Goal: Task Accomplishment & Management: Manage account settings

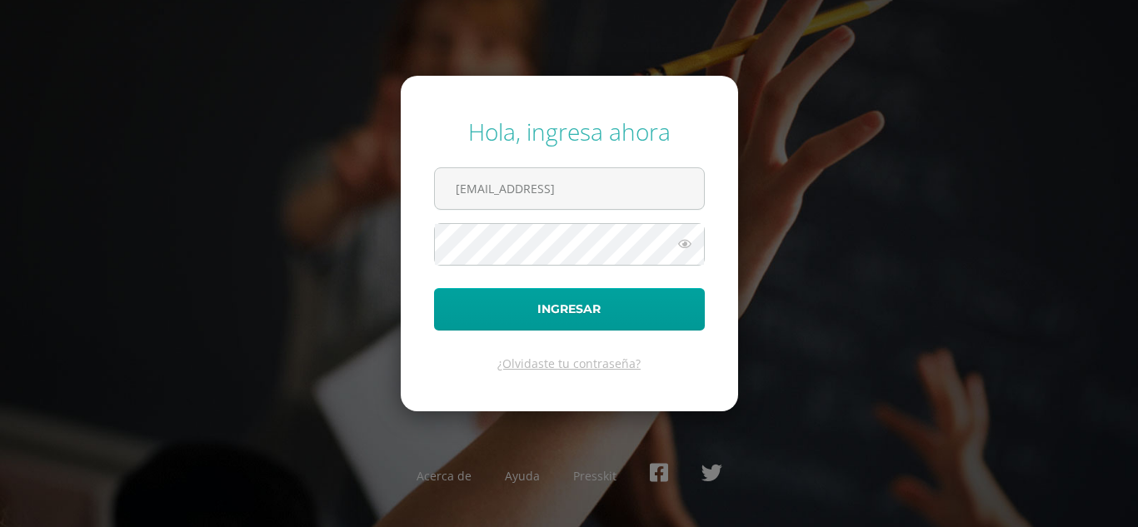
type input "albagonzalez2023@maiagt.orga"
click at [434, 288] on button "Ingresar" at bounding box center [569, 309] width 271 height 42
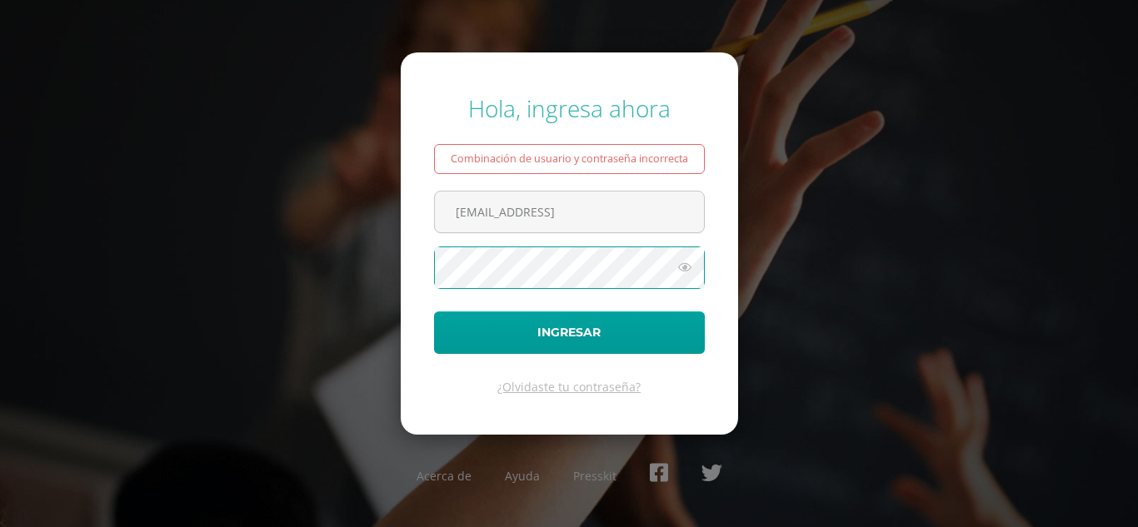
click at [434, 312] on button "Ingresar" at bounding box center [569, 333] width 271 height 42
click at [676, 261] on icon at bounding box center [685, 267] width 22 height 20
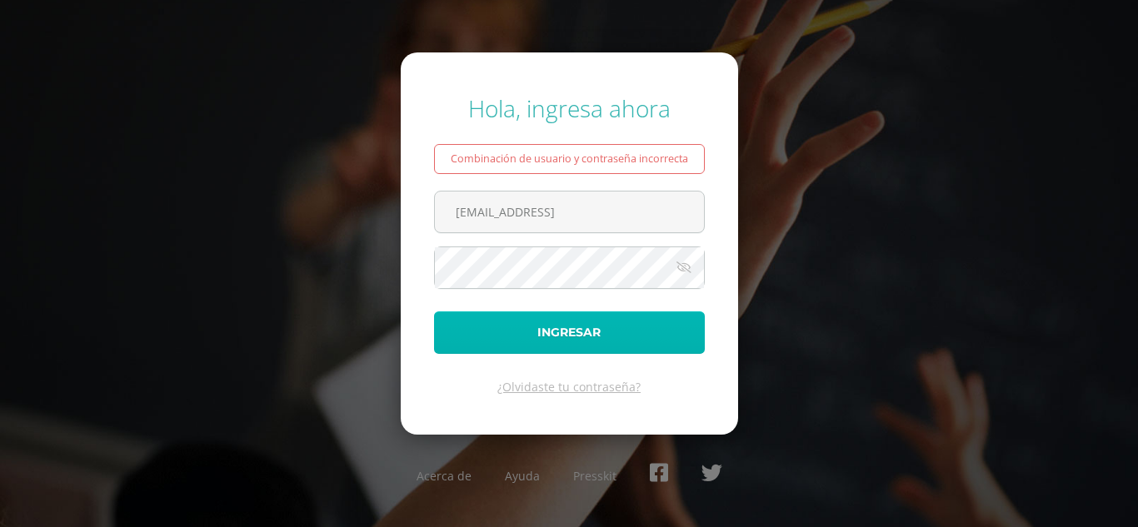
click at [609, 326] on button "Ingresar" at bounding box center [569, 333] width 271 height 42
click at [581, 319] on button "Ingresar" at bounding box center [569, 333] width 271 height 42
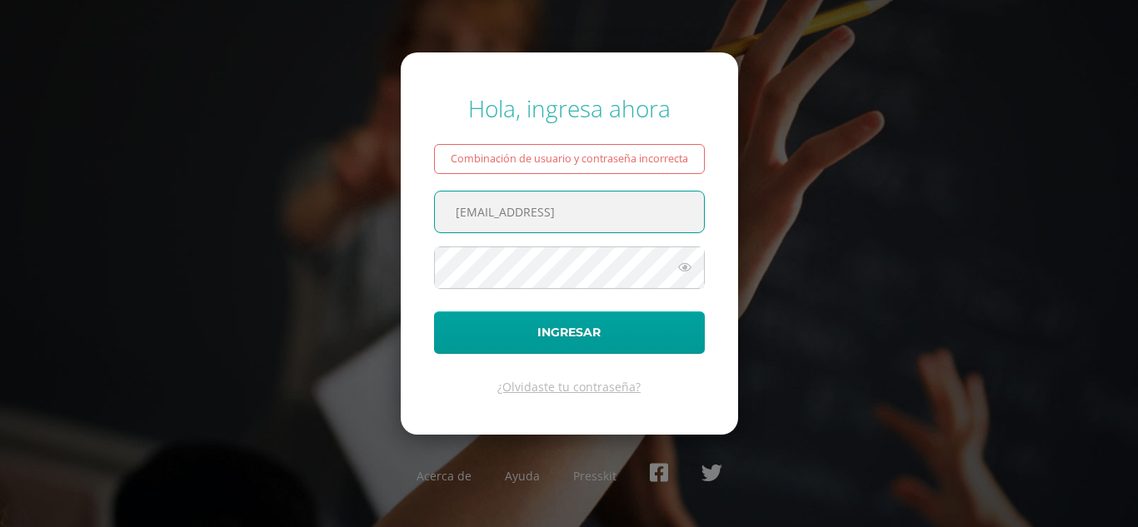
click at [628, 212] on input "albagonzalez2023@maiagt.orga" at bounding box center [569, 212] width 269 height 41
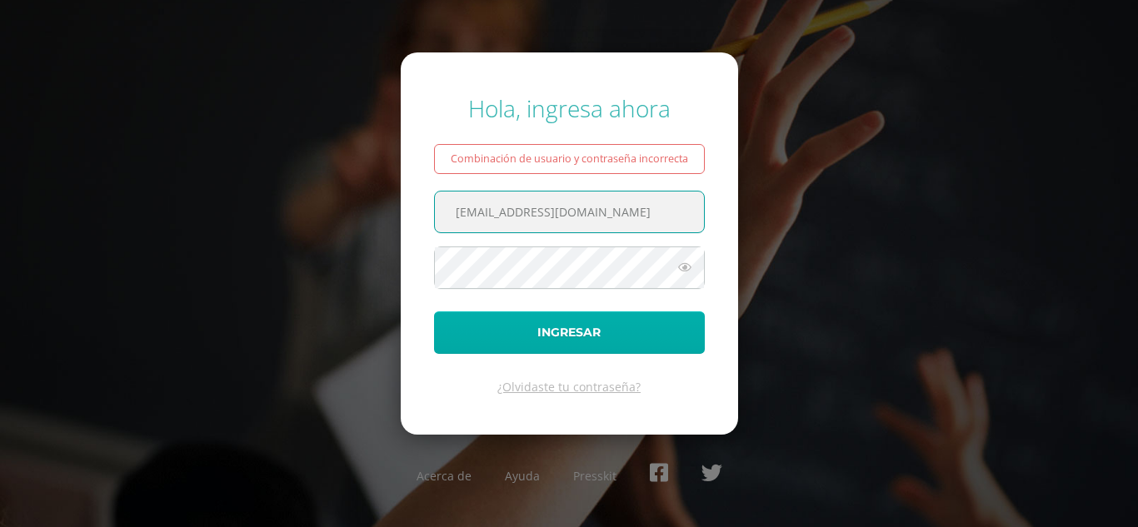
type input "albagonzalez2023@maiagt.org"
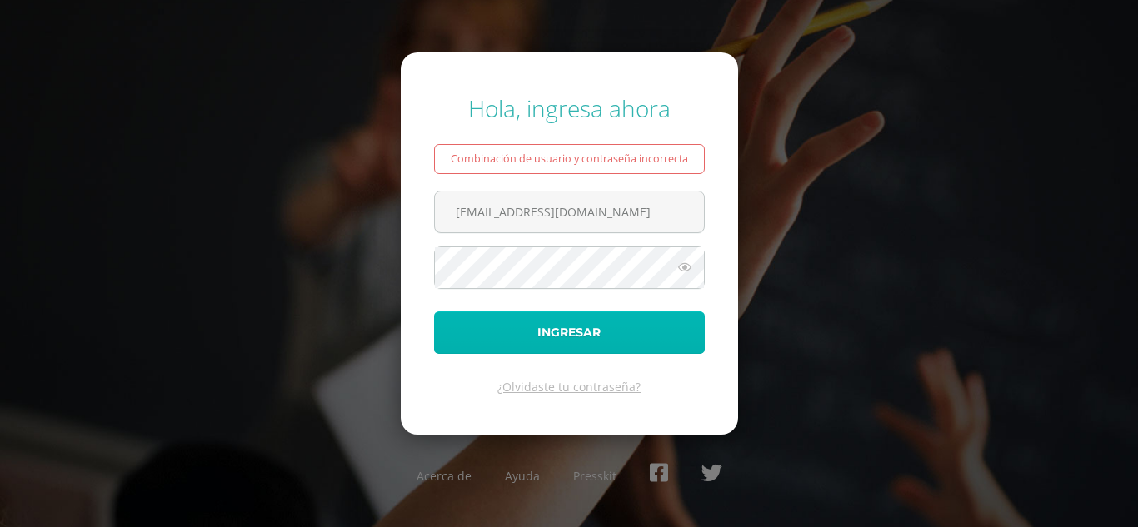
click at [563, 325] on button "Ingresar" at bounding box center [569, 333] width 271 height 42
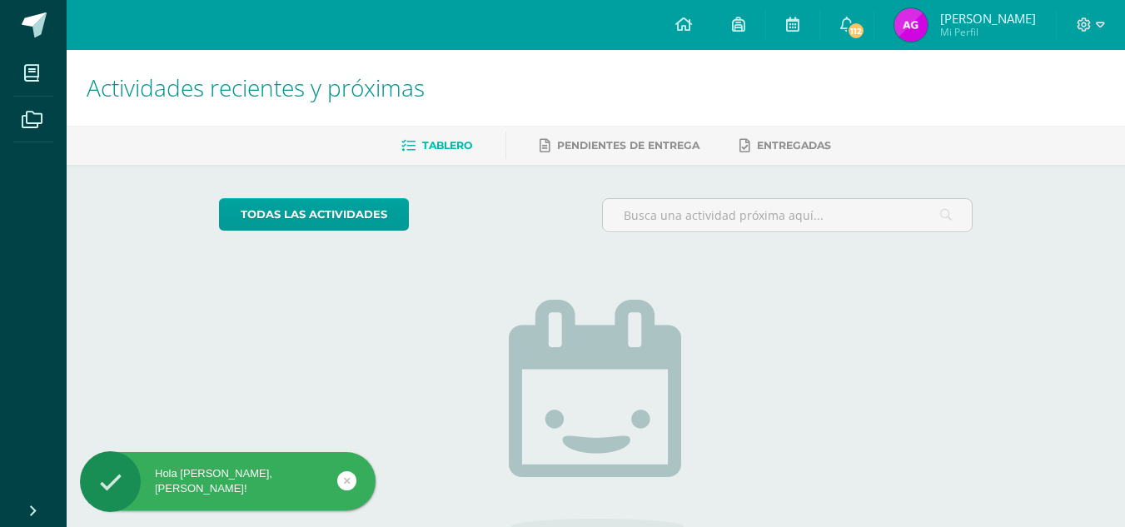
click at [928, 22] on img at bounding box center [911, 24] width 33 height 33
